Goal: Information Seeking & Learning: Find contact information

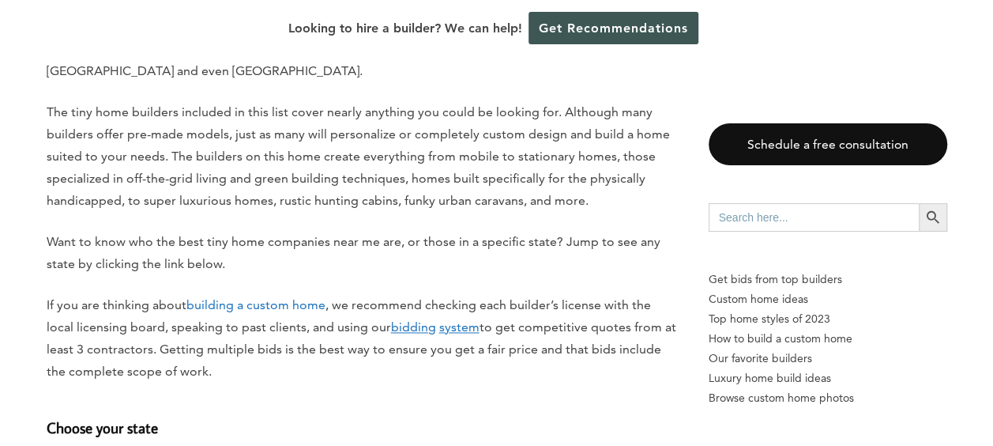
scroll to position [1047, 0]
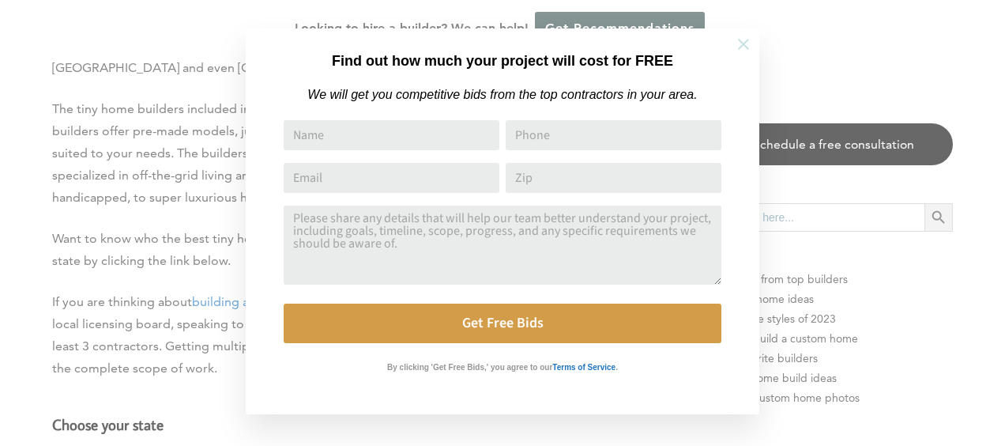
click at [739, 49] on icon at bounding box center [743, 44] width 17 height 17
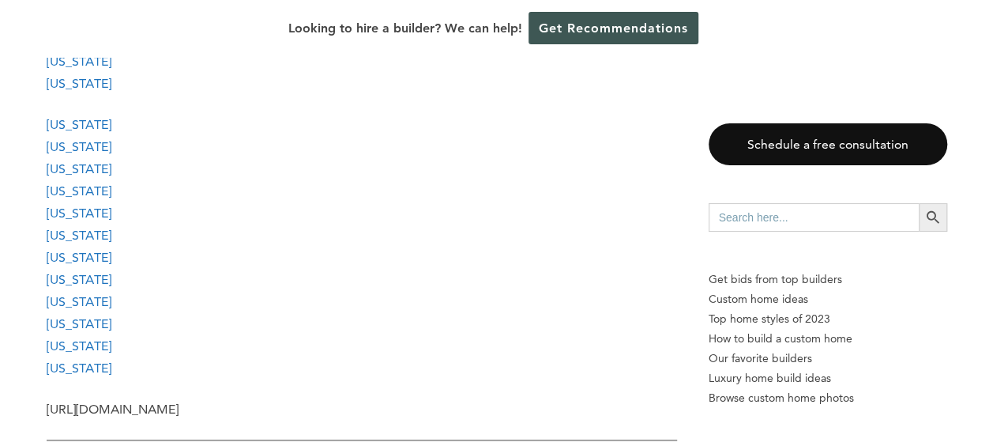
scroll to position [2216, 0]
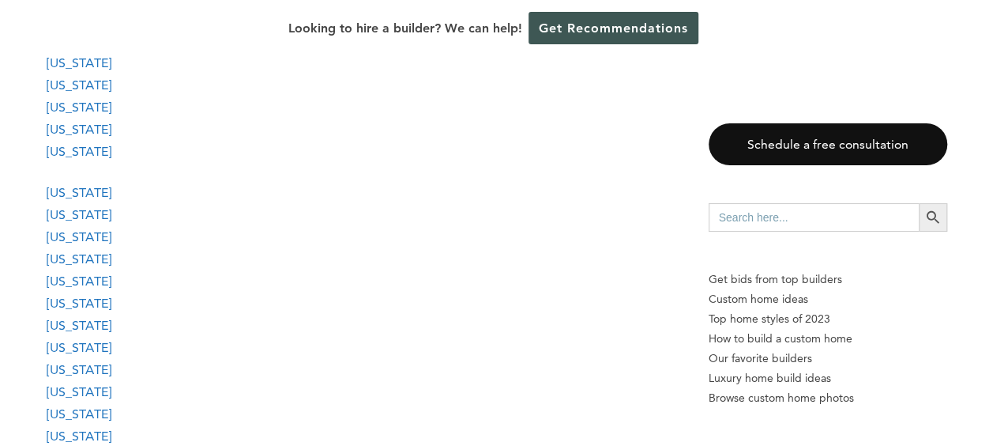
click at [56, 212] on link "[US_STATE]" at bounding box center [79, 214] width 65 height 15
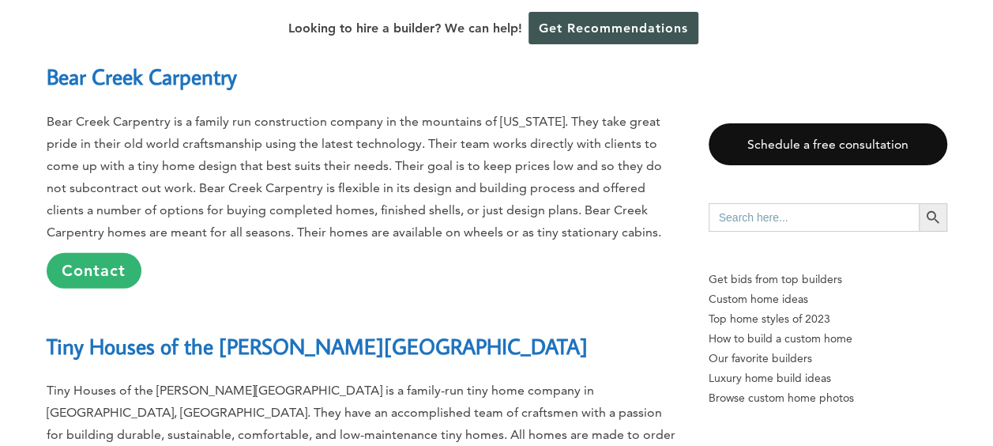
scroll to position [32100, 0]
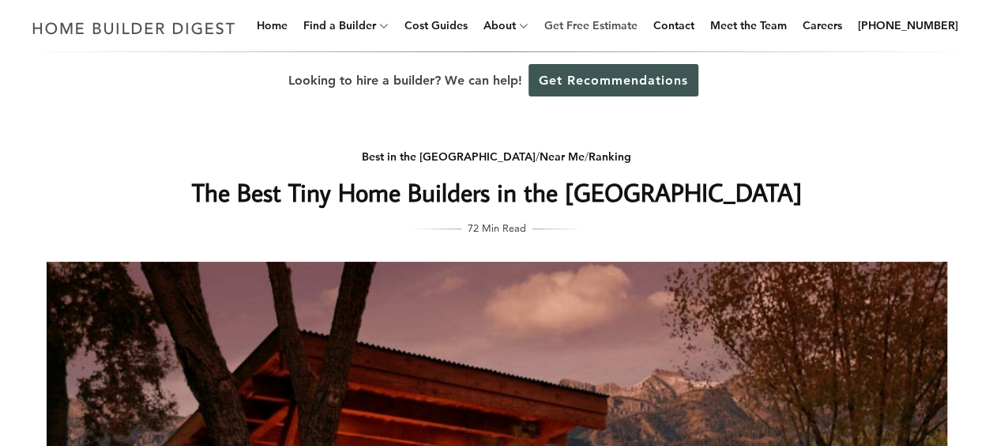
click at [644, 9] on link "Get Free Estimate" at bounding box center [591, 25] width 106 height 51
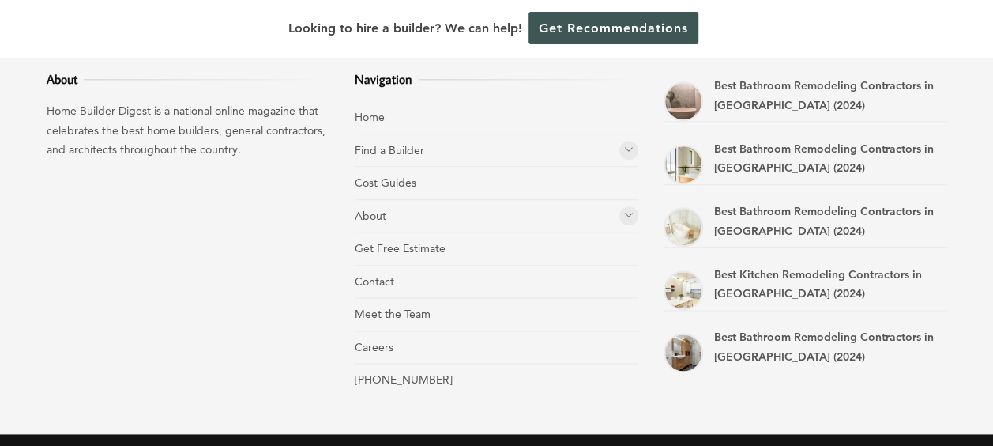
scroll to position [838, 0]
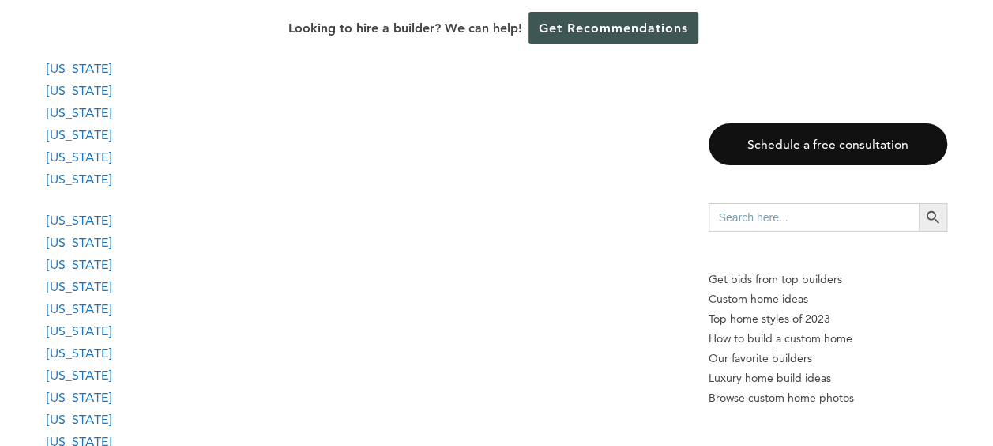
scroll to position [2153, 0]
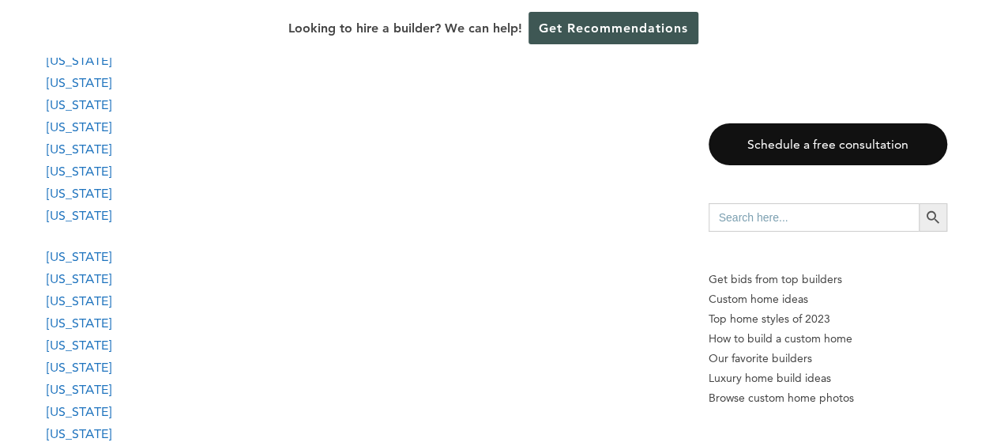
click at [69, 275] on link "[US_STATE]" at bounding box center [79, 278] width 65 height 15
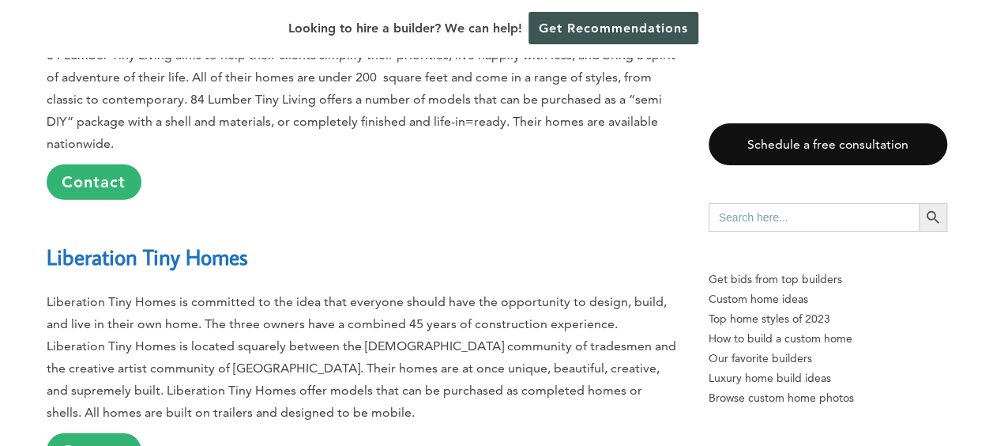
scroll to position [32100, 0]
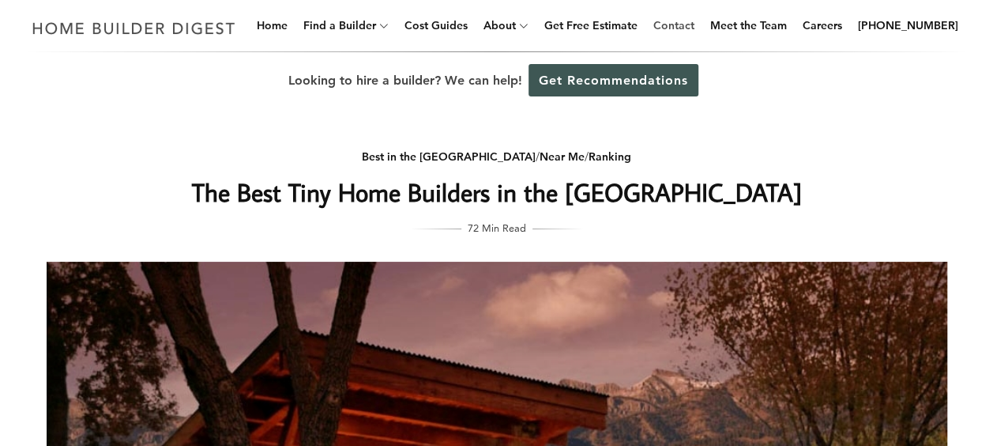
click at [673, 6] on link "Contact" at bounding box center [674, 25] width 54 height 51
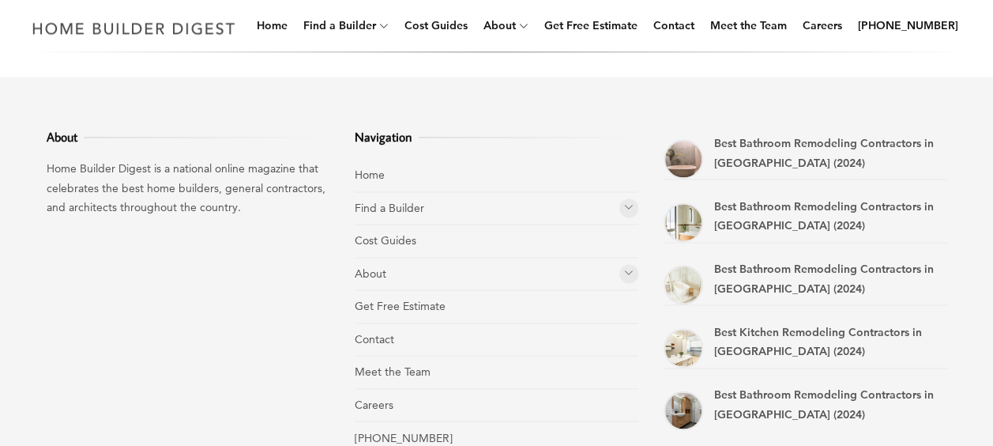
scroll to position [1054, 0]
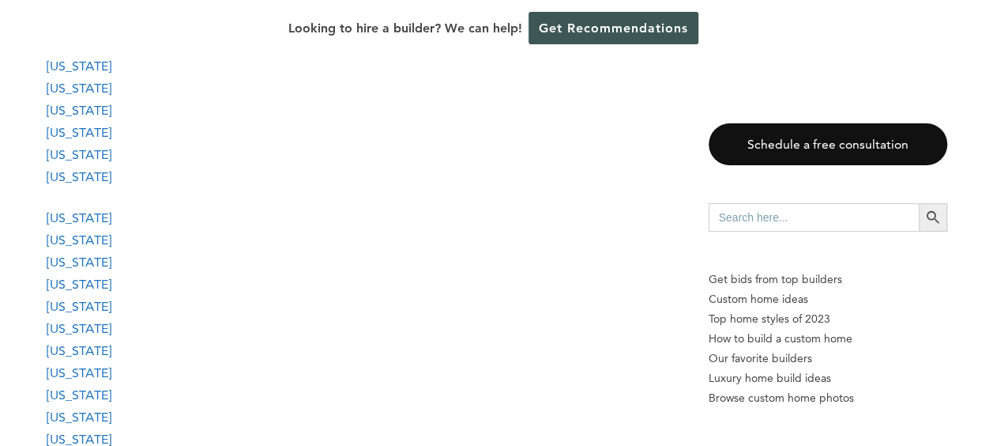
click at [64, 238] on link "[US_STATE]" at bounding box center [79, 239] width 65 height 15
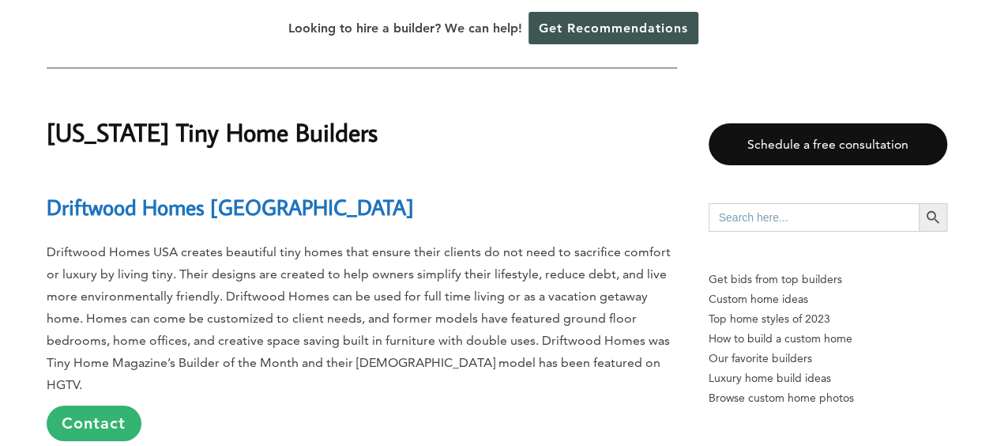
scroll to position [32658, 0]
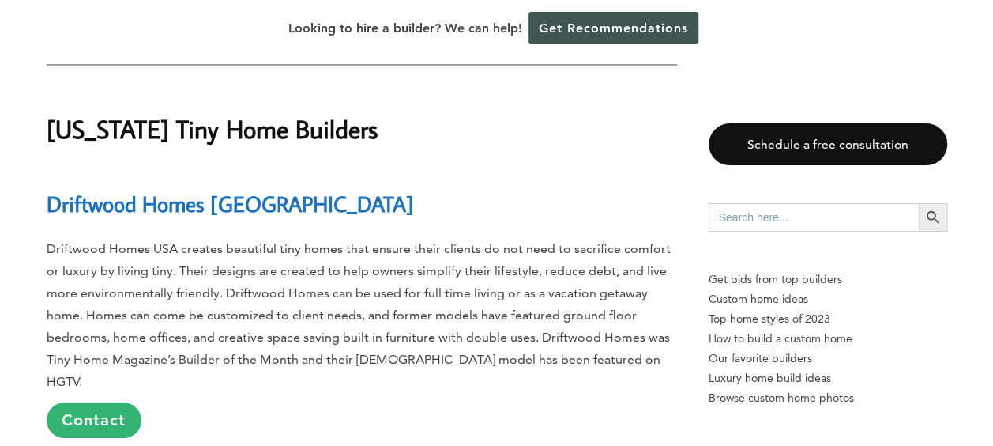
drag, startPoint x: 288, startPoint y: 103, endPoint x: 46, endPoint y: 93, distance: 242.7
copy link "Charleston Tiny Houses Inc"
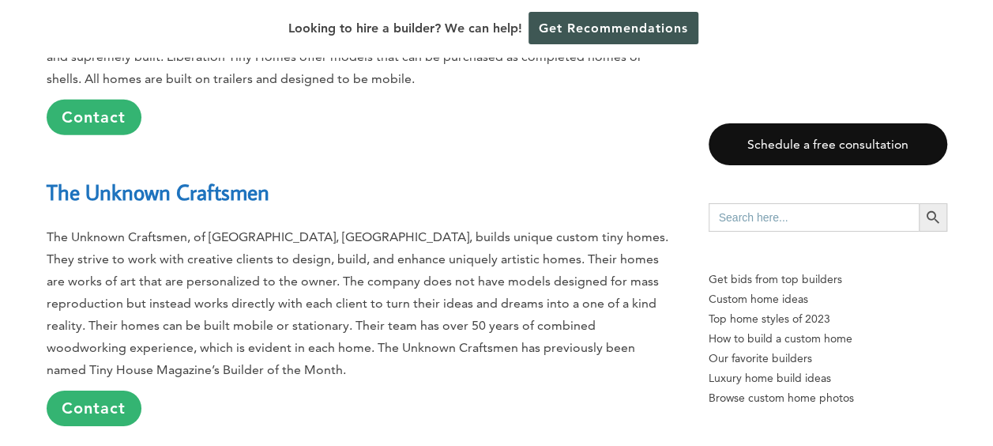
scroll to position [32089, 0]
